Goal: Information Seeking & Learning: Learn about a topic

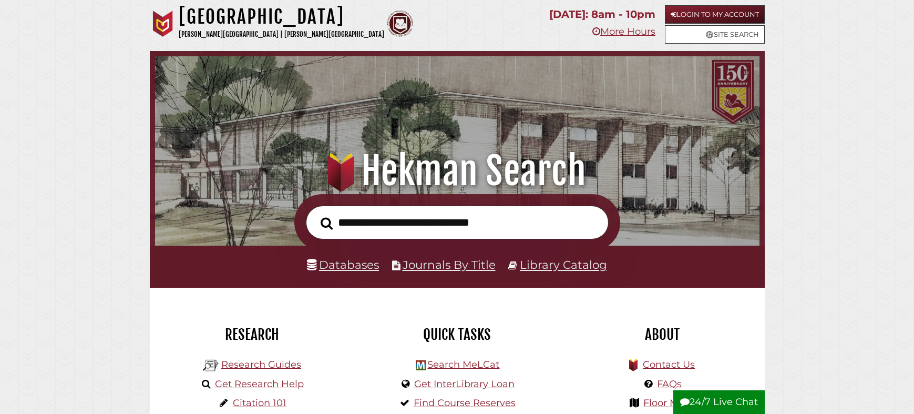
scroll to position [200, 599]
click at [349, 266] on link "Databases" at bounding box center [343, 265] width 72 height 14
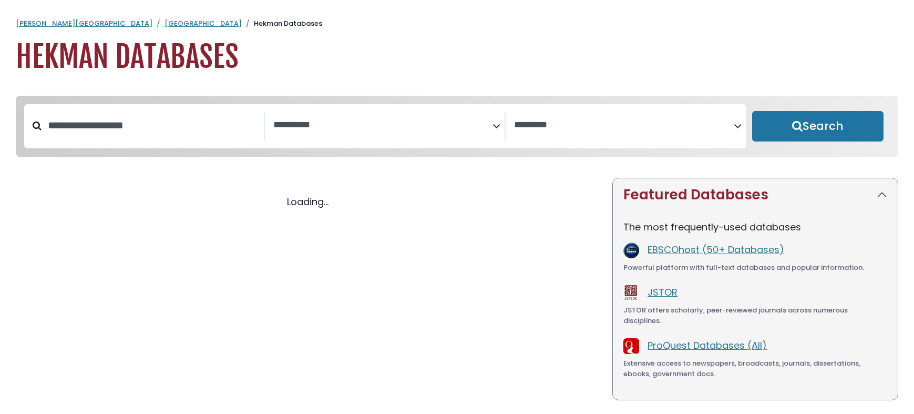
select select "Database Subject Filter"
select select "Database Vendors Filter"
select select "Database Subject Filter"
select select "Database Vendors Filter"
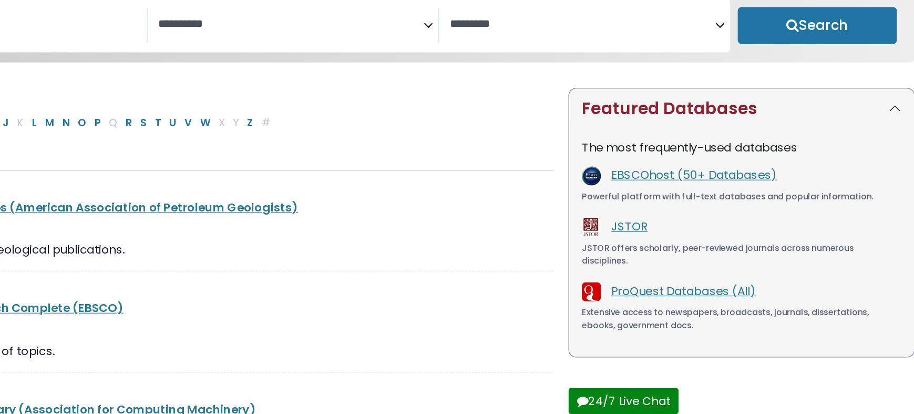
scroll to position [37, 0]
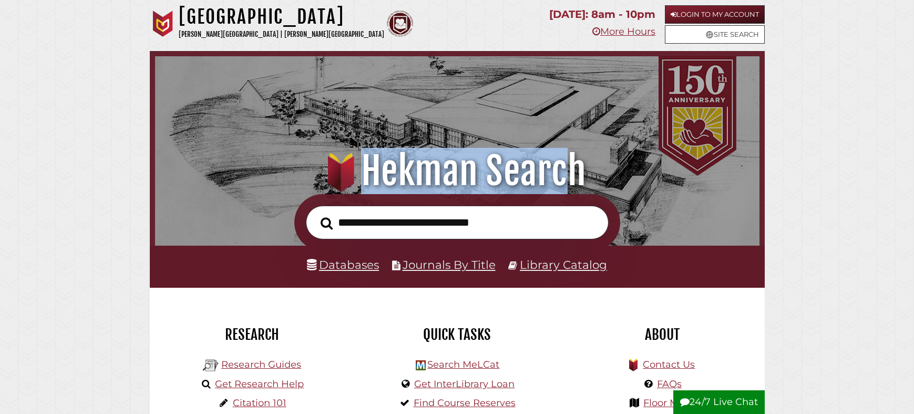
drag, startPoint x: 365, startPoint y: 172, endPoint x: 564, endPoint y: 177, distance: 199.4
click at [565, 177] on h1 ".heklogo-cls-1 { fill: url(#linear-gradient); } .heklogo-cls-1, .heklogo-cls-2,…" at bounding box center [457, 171] width 577 height 46
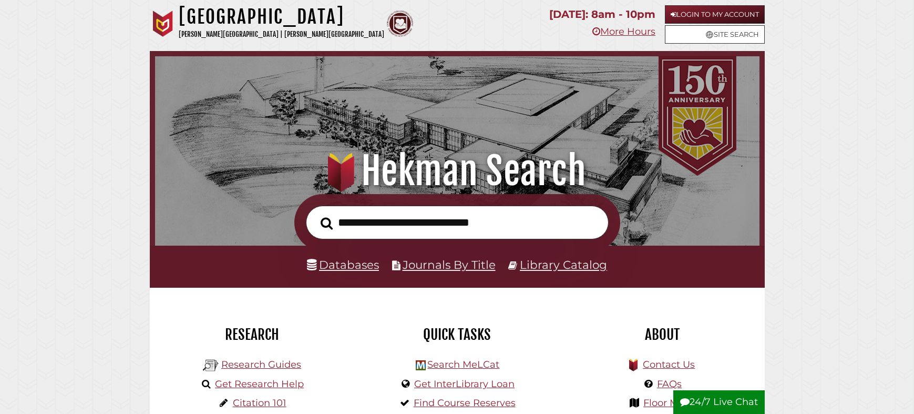
click at [495, 226] on input "text" at bounding box center [457, 223] width 303 height 34
click at [245, 222] on div at bounding box center [457, 222] width 615 height 57
click at [354, 264] on link "Databases" at bounding box center [343, 265] width 72 height 14
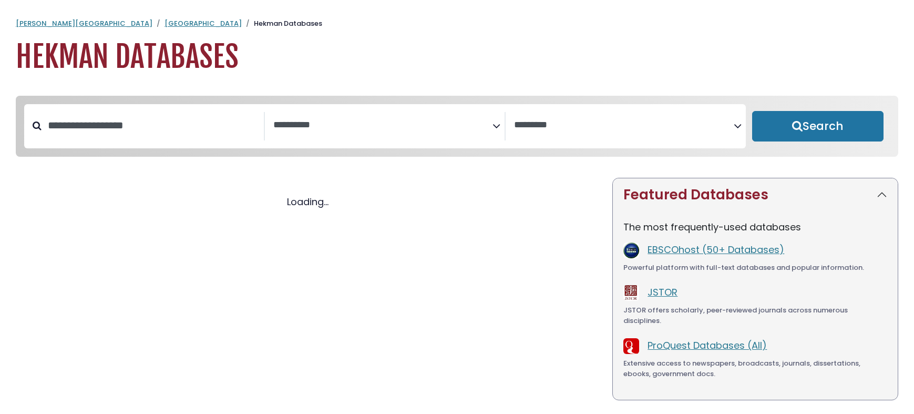
select select "Database Subject Filter"
select select "Database Vendors Filter"
select select "Database Subject Filter"
select select "Database Vendors Filter"
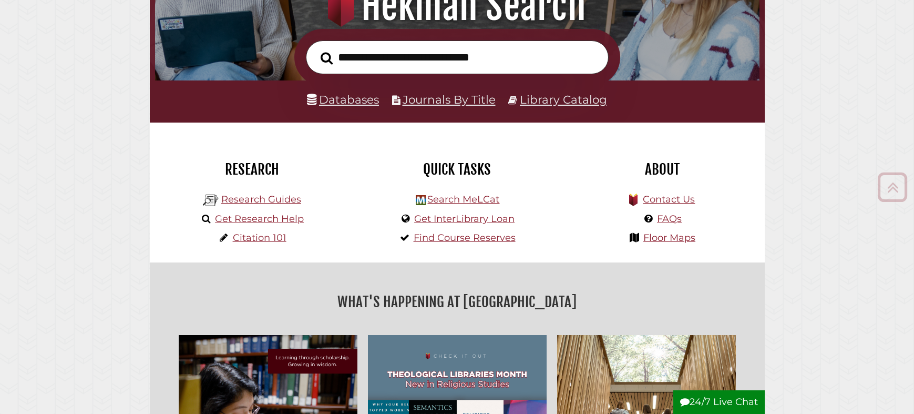
scroll to position [165, 0]
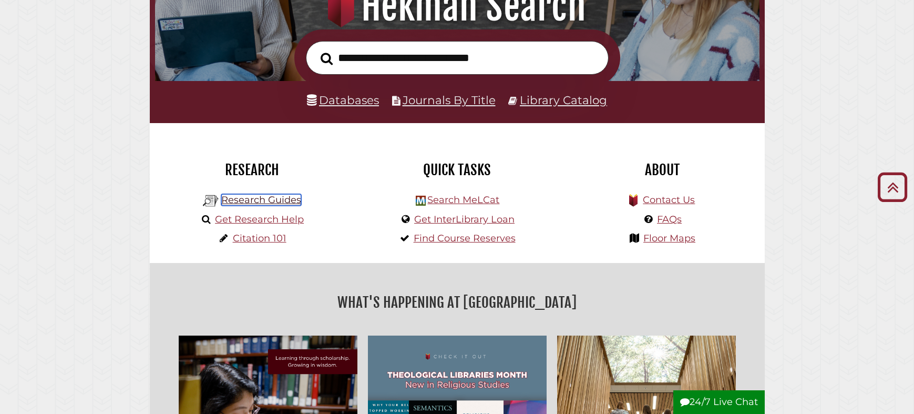
click at [266, 200] on link "Research Guides" at bounding box center [261, 200] width 80 height 12
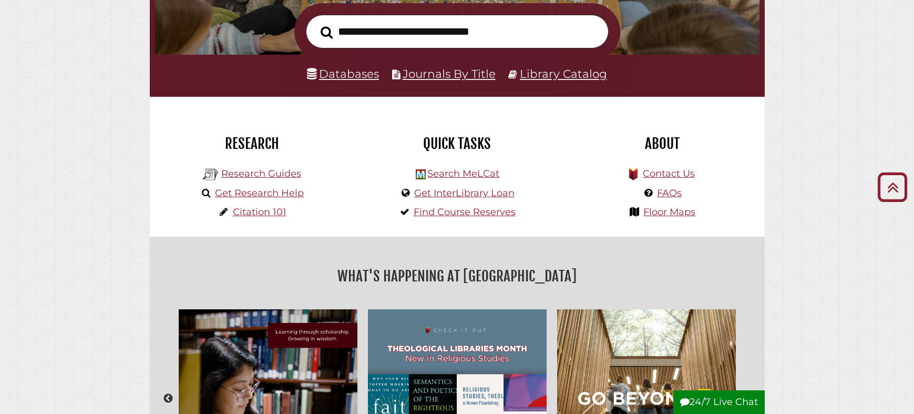
scroll to position [197, 0]
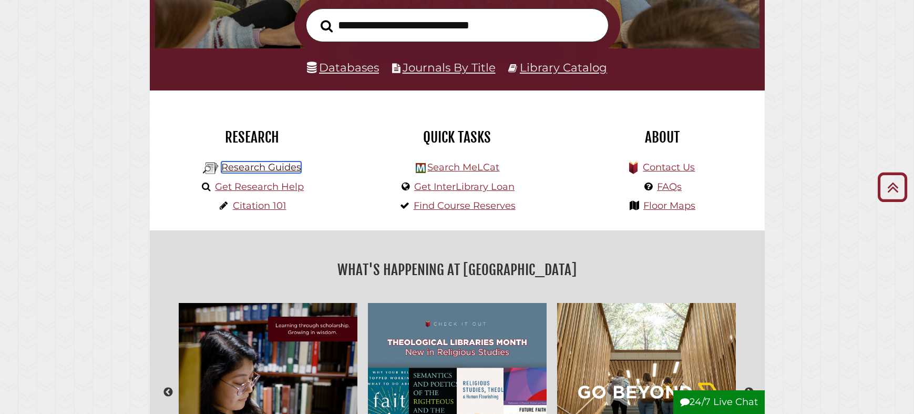
click at [279, 167] on link "Research Guides" at bounding box center [261, 167] width 80 height 12
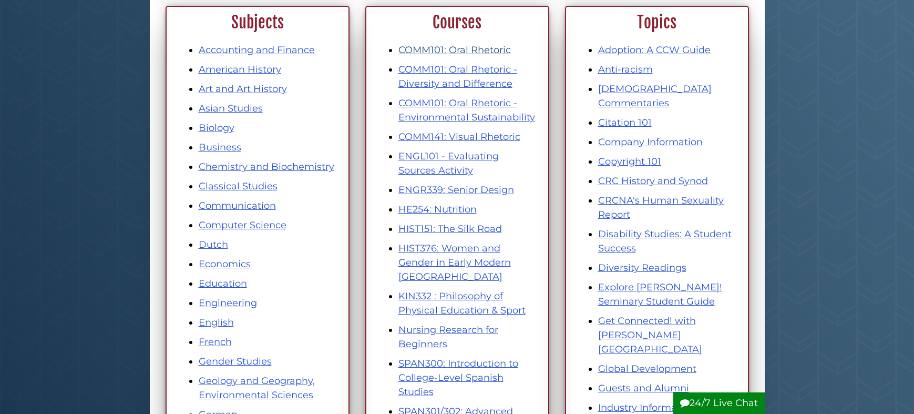
scroll to position [358, 0]
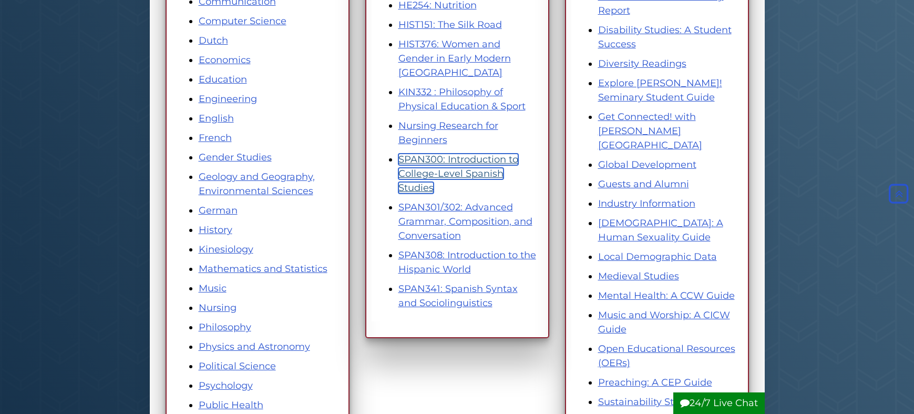
click at [431, 163] on link "SPAN300: Introduction to College-Level Spanish Studies" at bounding box center [459, 174] width 120 height 40
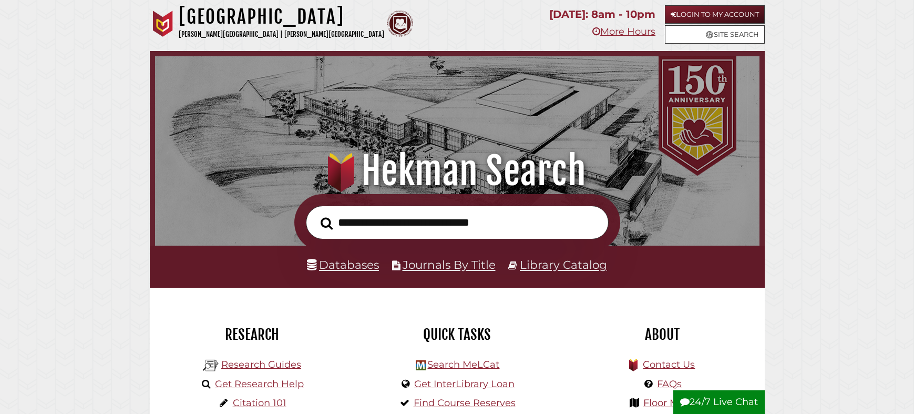
scroll to position [200, 599]
click at [364, 222] on input "text" at bounding box center [457, 223] width 303 height 34
type input "**********"
click at [315, 214] on button "Search" at bounding box center [326, 223] width 23 height 19
